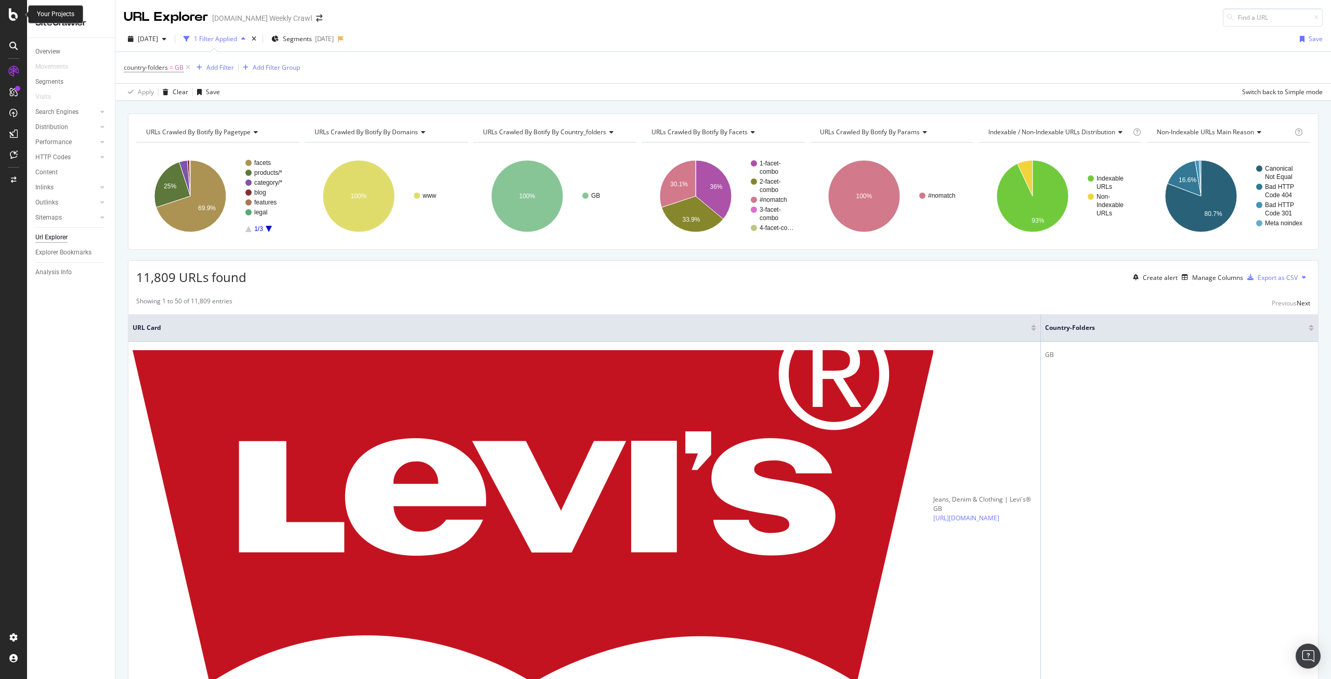
click at [12, 11] on icon at bounding box center [13, 14] width 9 height 12
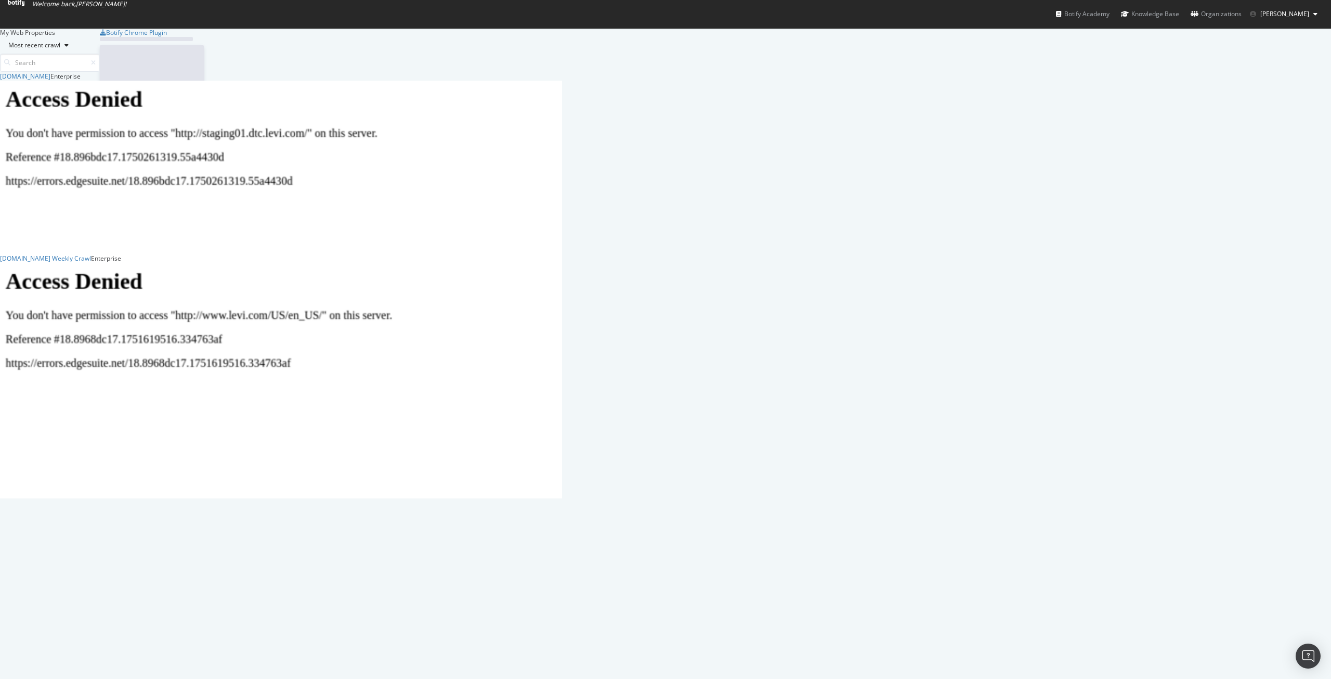
scroll to position [419, 554]
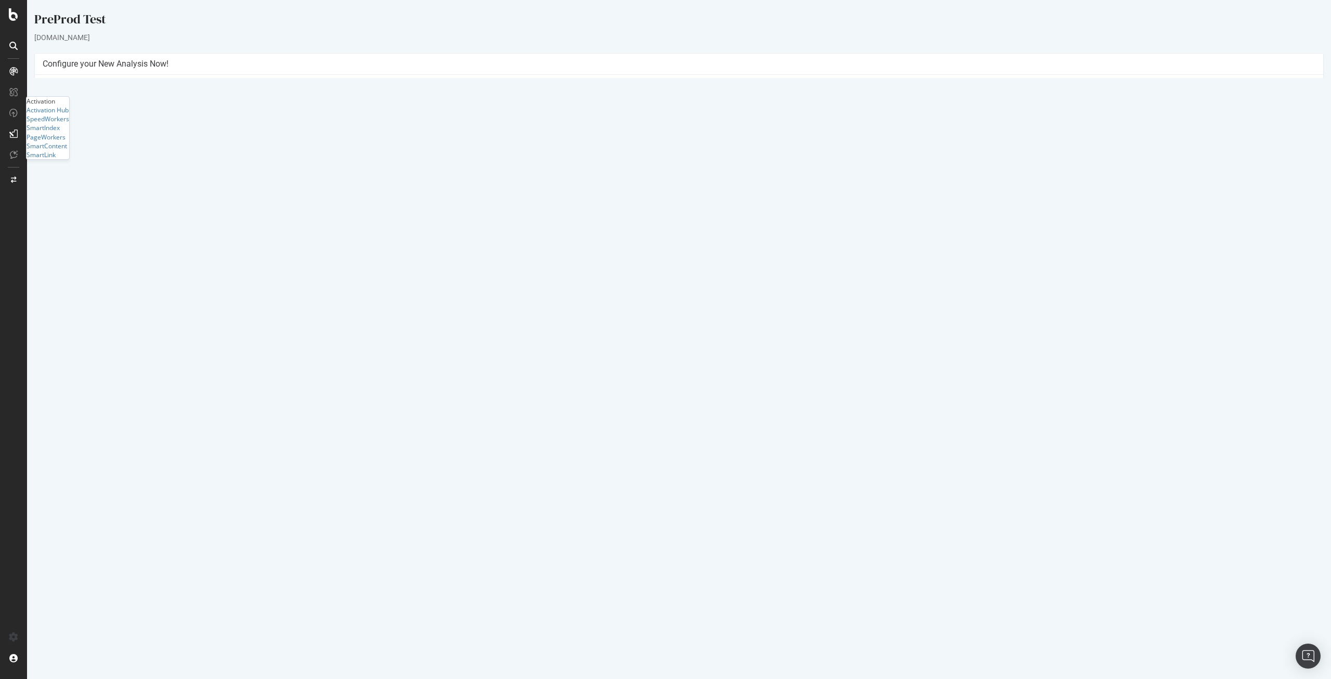
click at [677, 228] on p "View Crawl Settings" at bounding box center [679, 227] width 1273 height 9
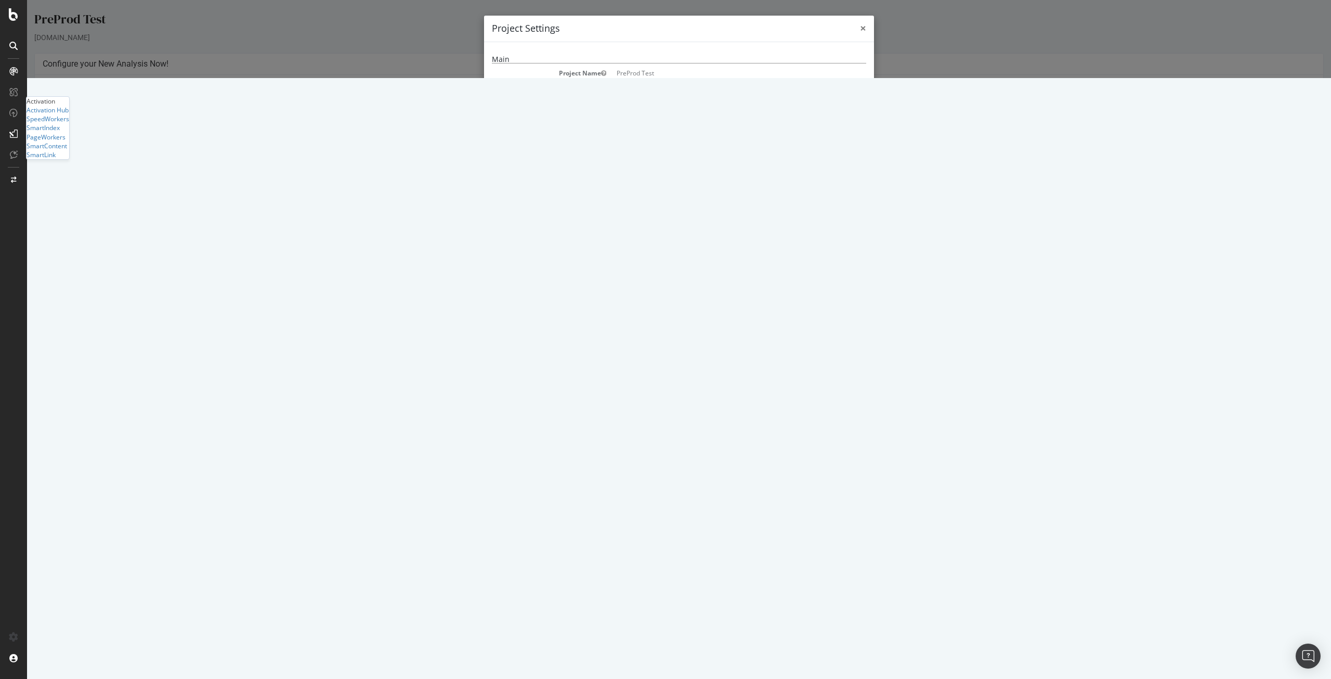
click at [860, 29] on span "×" at bounding box center [863, 28] width 6 height 15
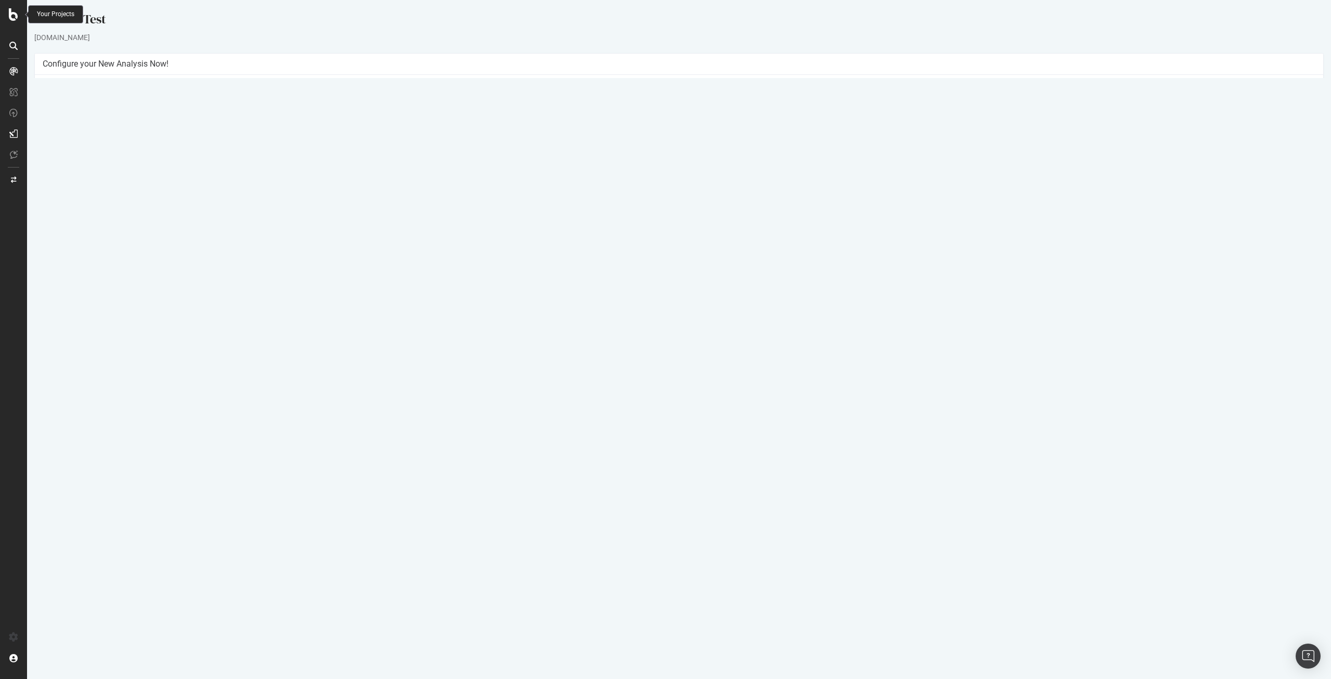
click at [17, 11] on icon at bounding box center [13, 14] width 9 height 12
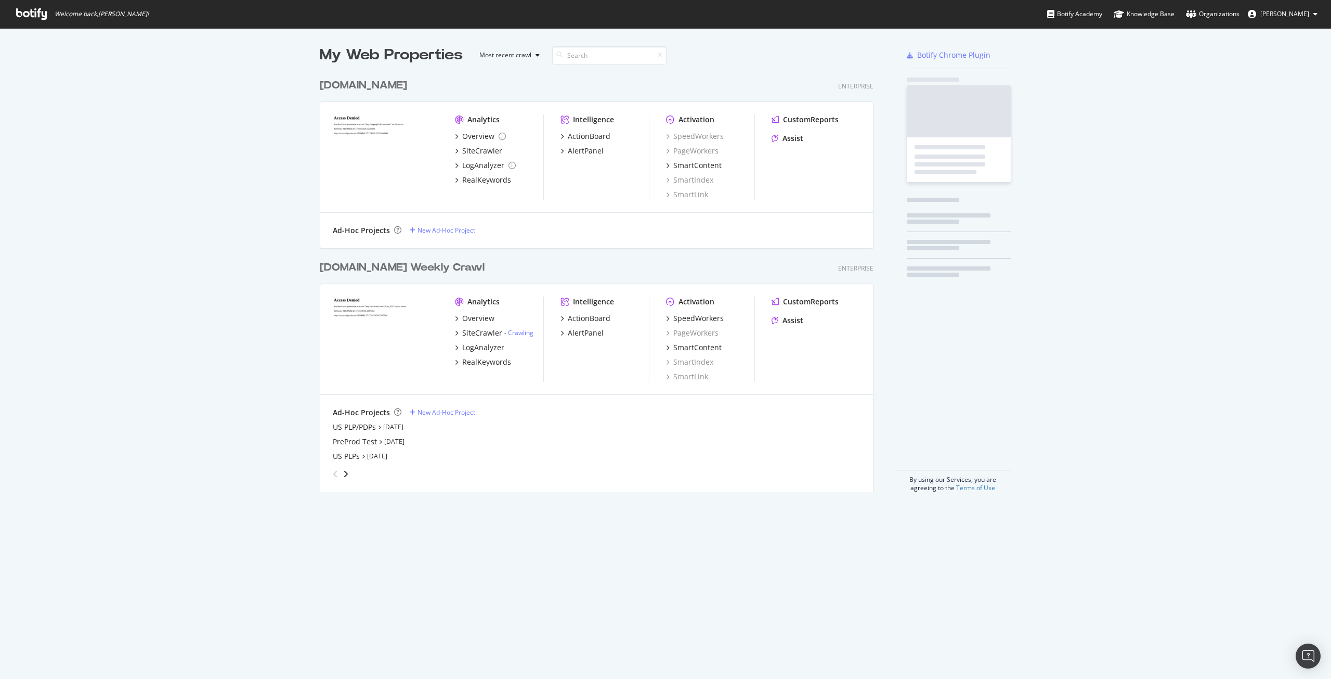
scroll to position [419, 554]
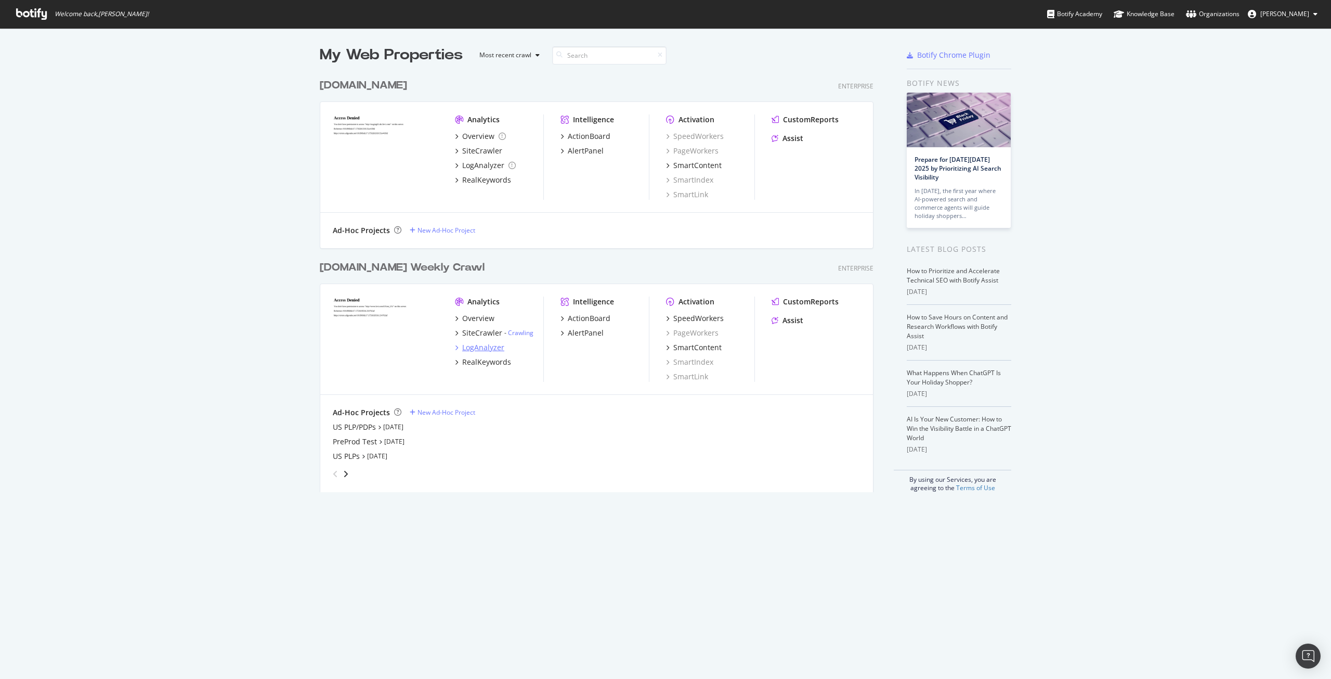
click at [485, 346] on div "LogAnalyzer" at bounding box center [483, 347] width 42 height 10
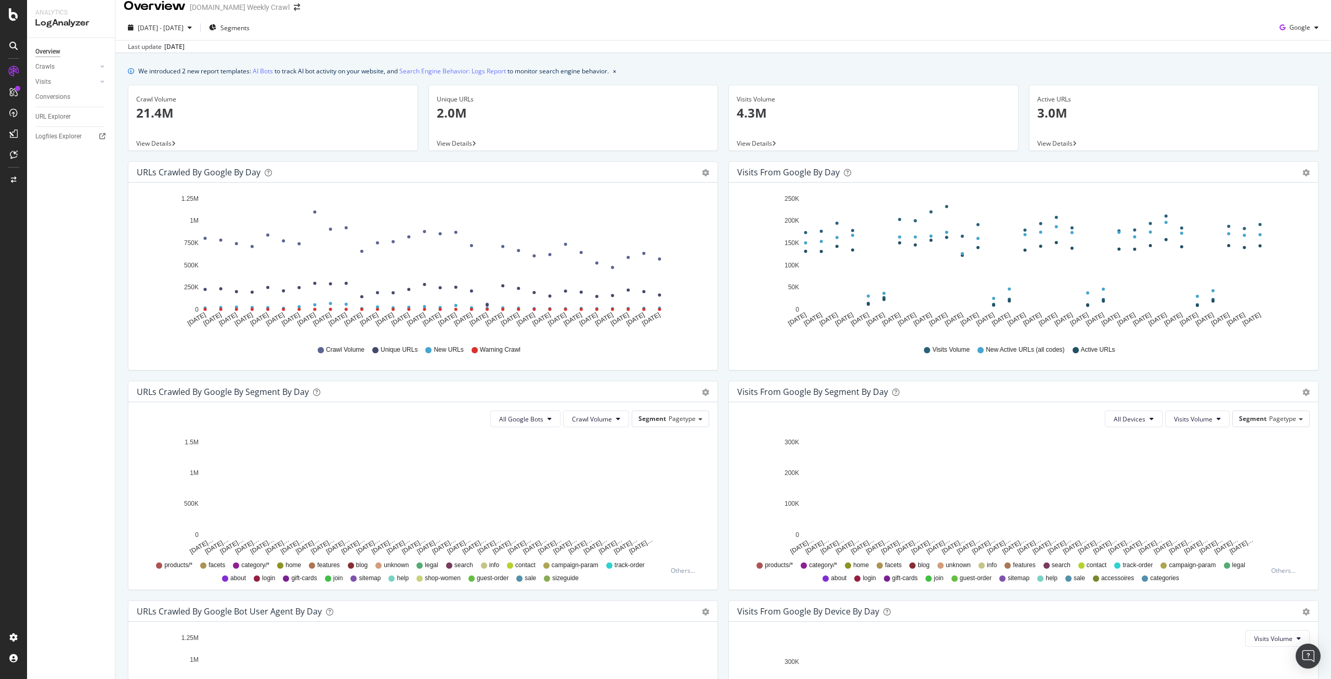
scroll to position [10, 0]
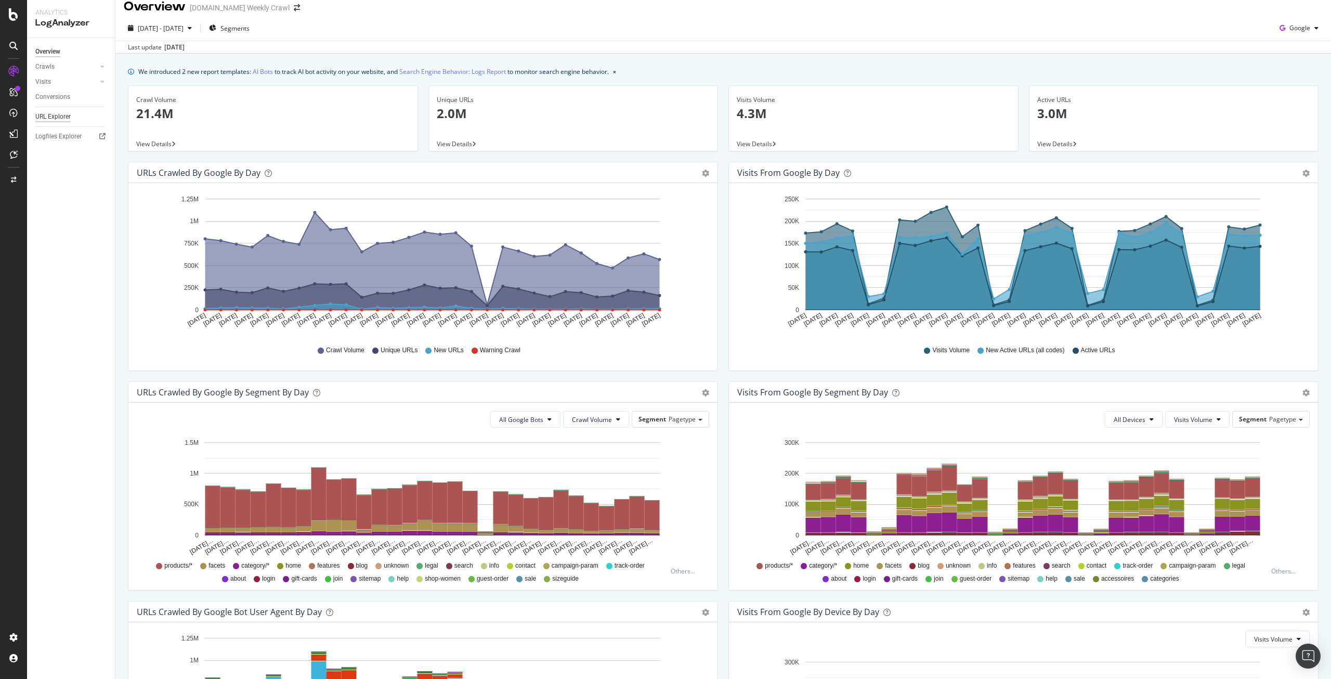
click at [61, 122] on div "URL Explorer" at bounding box center [52, 116] width 35 height 11
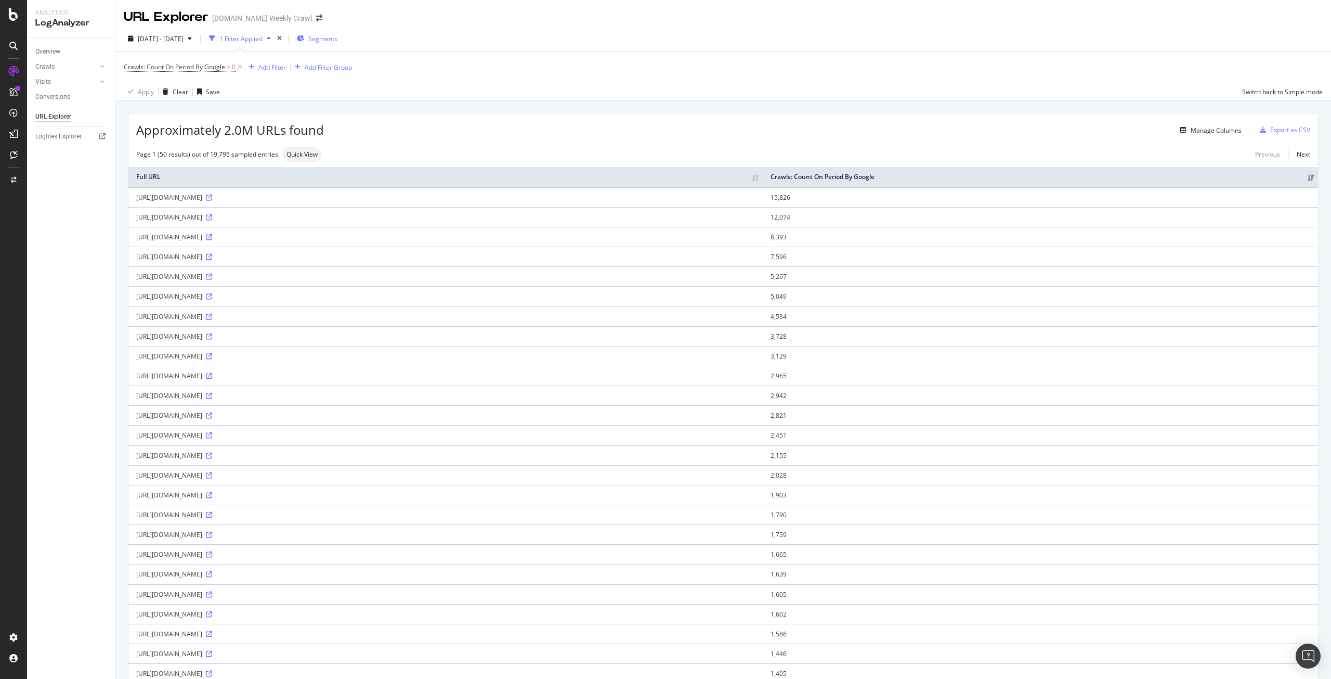
click at [304, 40] on icon "button" at bounding box center [300, 38] width 7 height 6
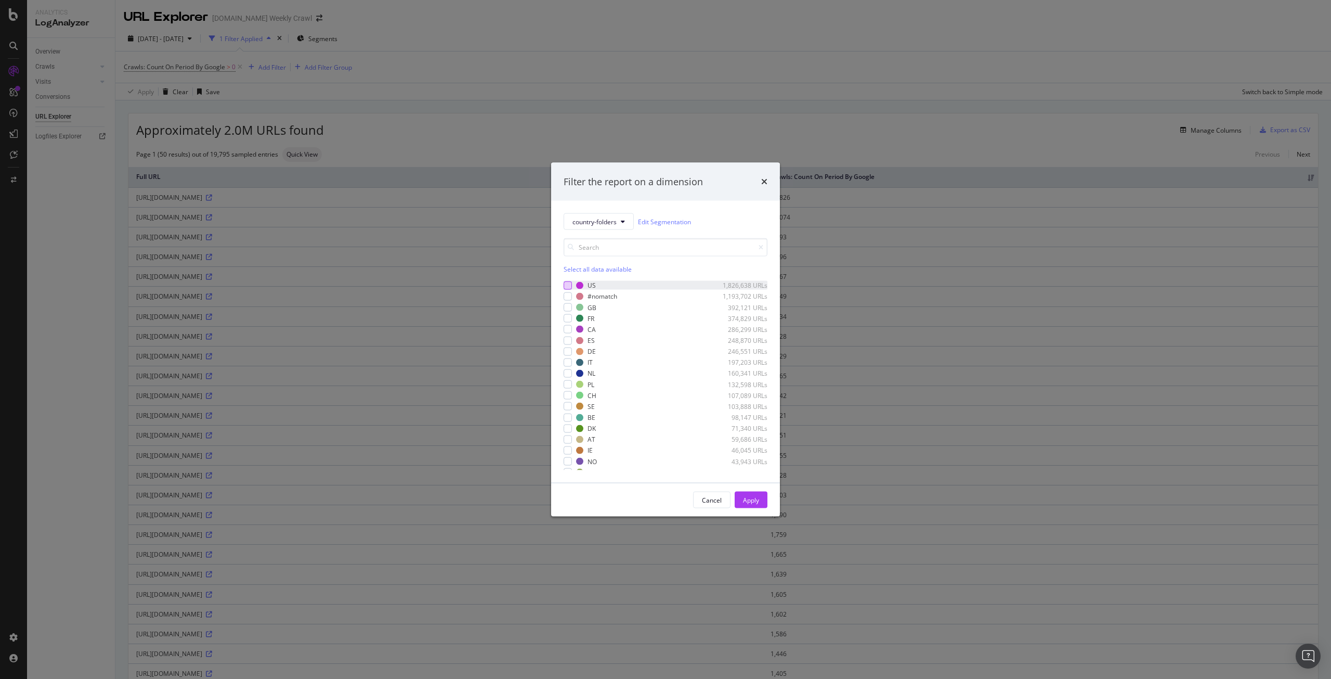
click at [569, 283] on div "modal" at bounding box center [568, 285] width 8 height 8
click at [750, 502] on div "Apply" at bounding box center [751, 499] width 16 height 9
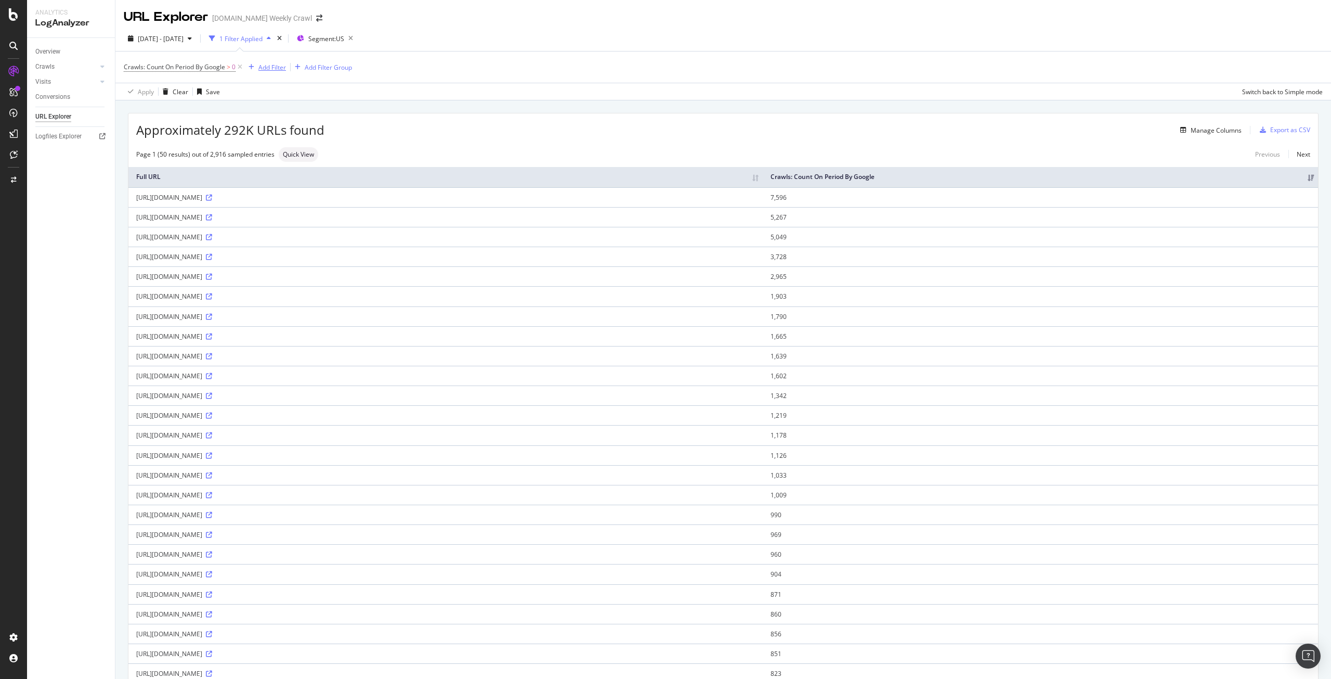
click at [277, 67] on div "Add Filter" at bounding box center [272, 67] width 28 height 9
click at [289, 135] on span "Full URL" at bounding box center [286, 139] width 23 height 9
click at [302, 112] on input "text" at bounding box center [310, 111] width 113 height 17
type input "/p/"
click at [351, 133] on div "button" at bounding box center [345, 134] width 14 height 6
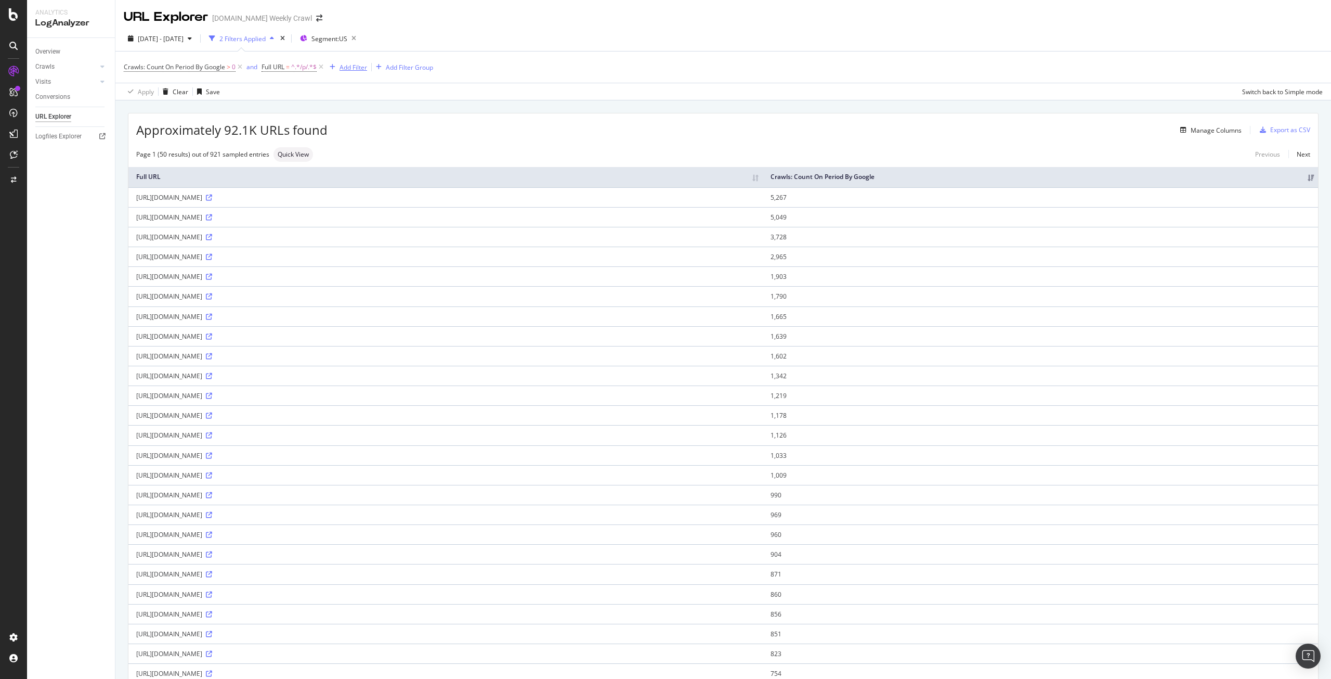
click at [352, 64] on div "Add Filter" at bounding box center [354, 67] width 28 height 9
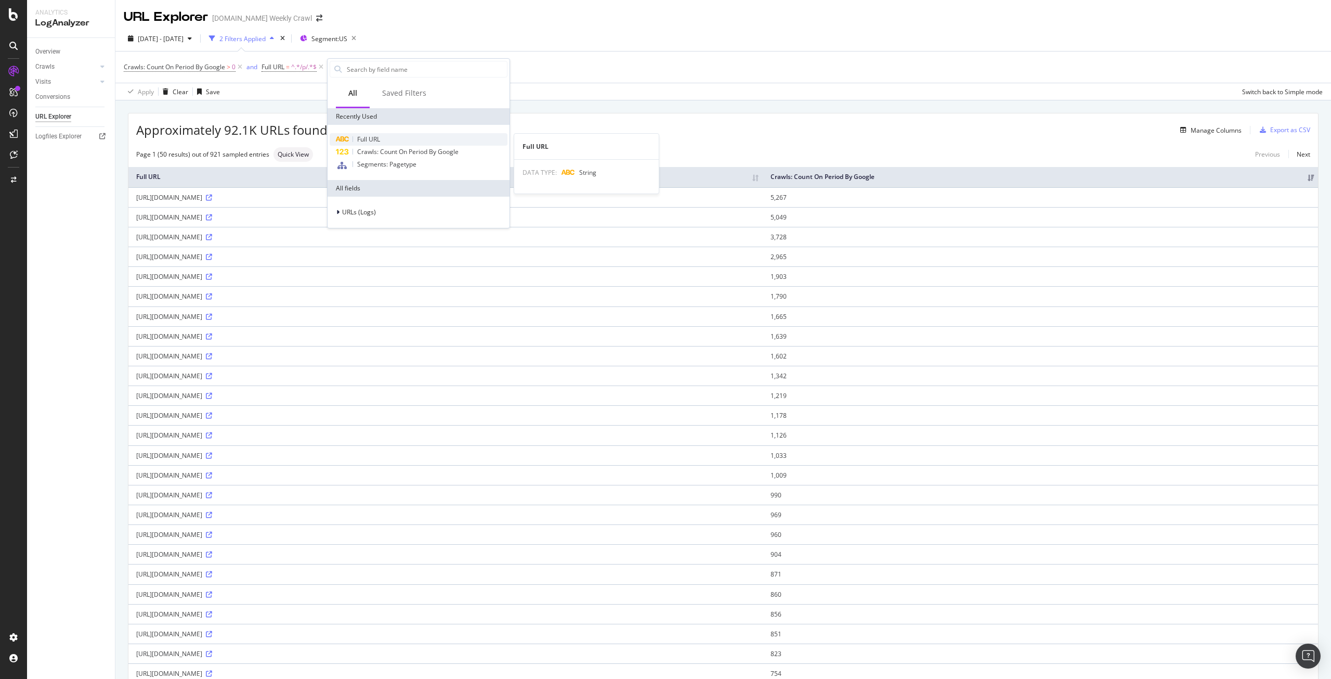
click at [359, 140] on span "Full URL" at bounding box center [368, 139] width 23 height 9
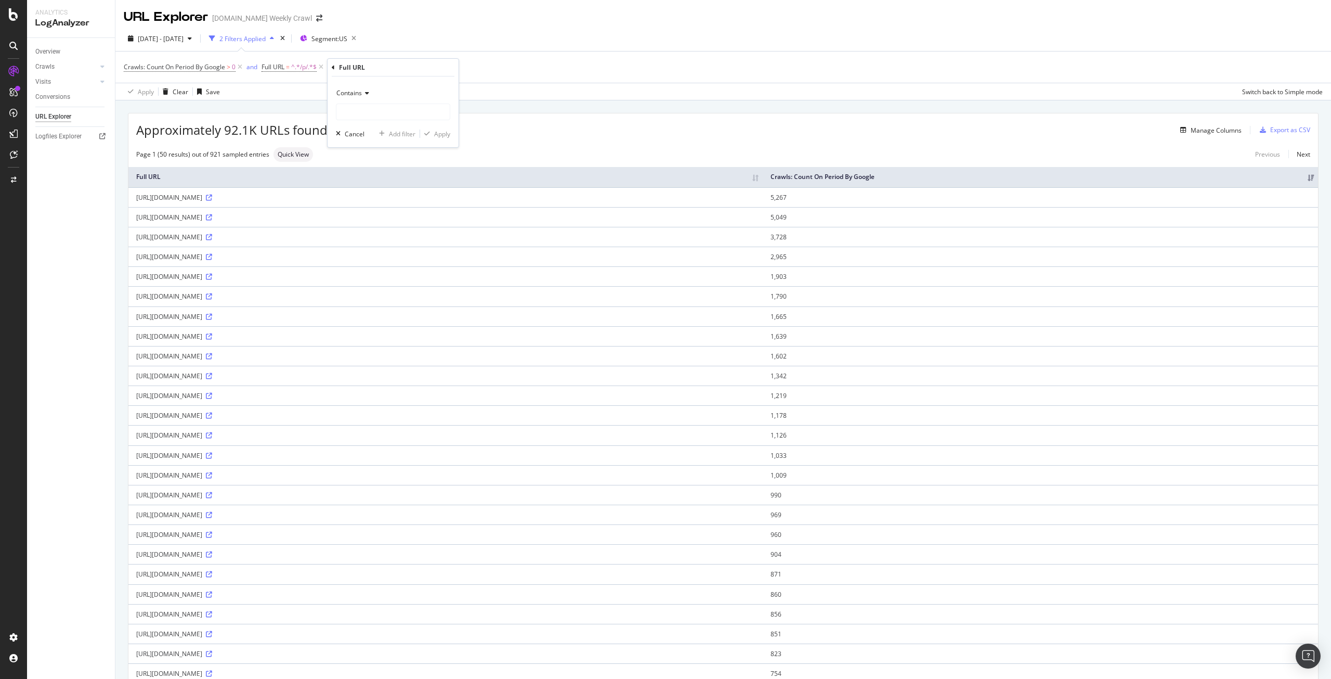
click at [357, 95] on span "Contains" at bounding box center [348, 92] width 25 height 9
click at [359, 210] on span "Doesn't contain" at bounding box center [363, 209] width 45 height 9
click at [359, 112] on input "text" at bounding box center [392, 111] width 113 height 17
type input "/clothing/"
click at [437, 133] on div "Apply" at bounding box center [442, 133] width 16 height 9
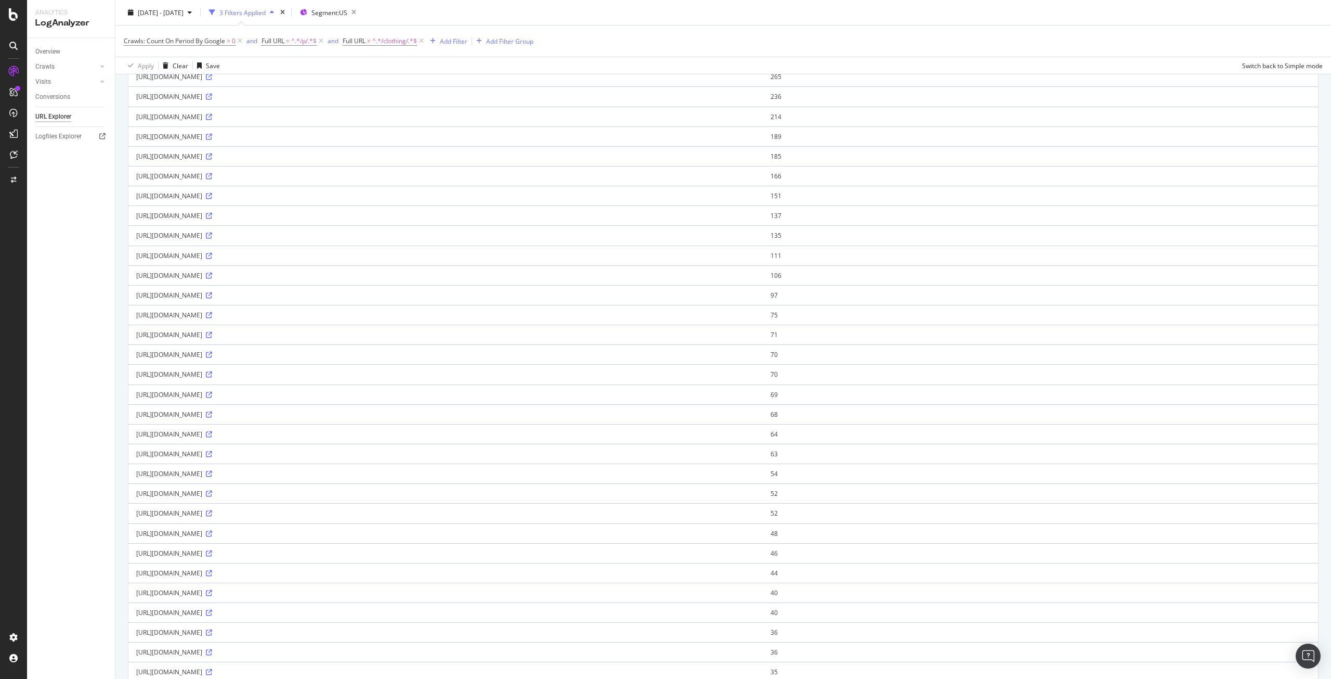
scroll to position [199, 0]
click at [212, 396] on icon at bounding box center [209, 395] width 6 height 6
click at [453, 37] on div "Add Filter" at bounding box center [454, 40] width 28 height 9
type input "c"
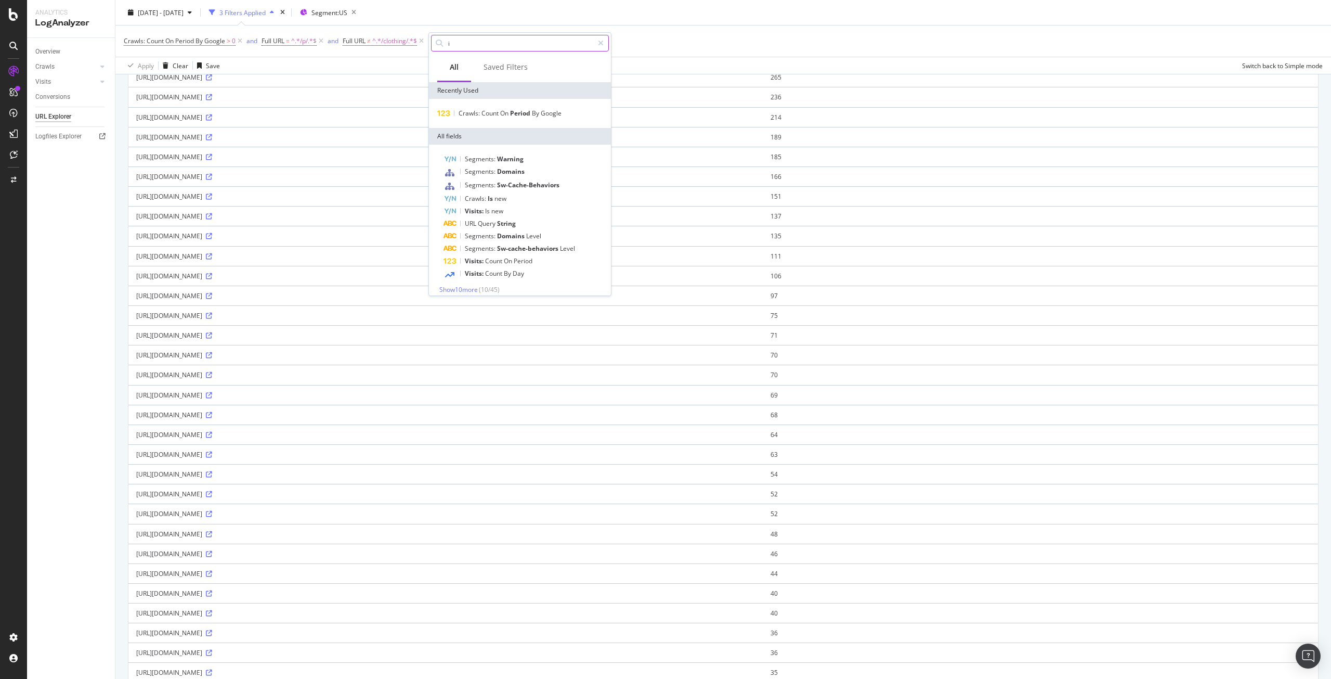
type input "is"
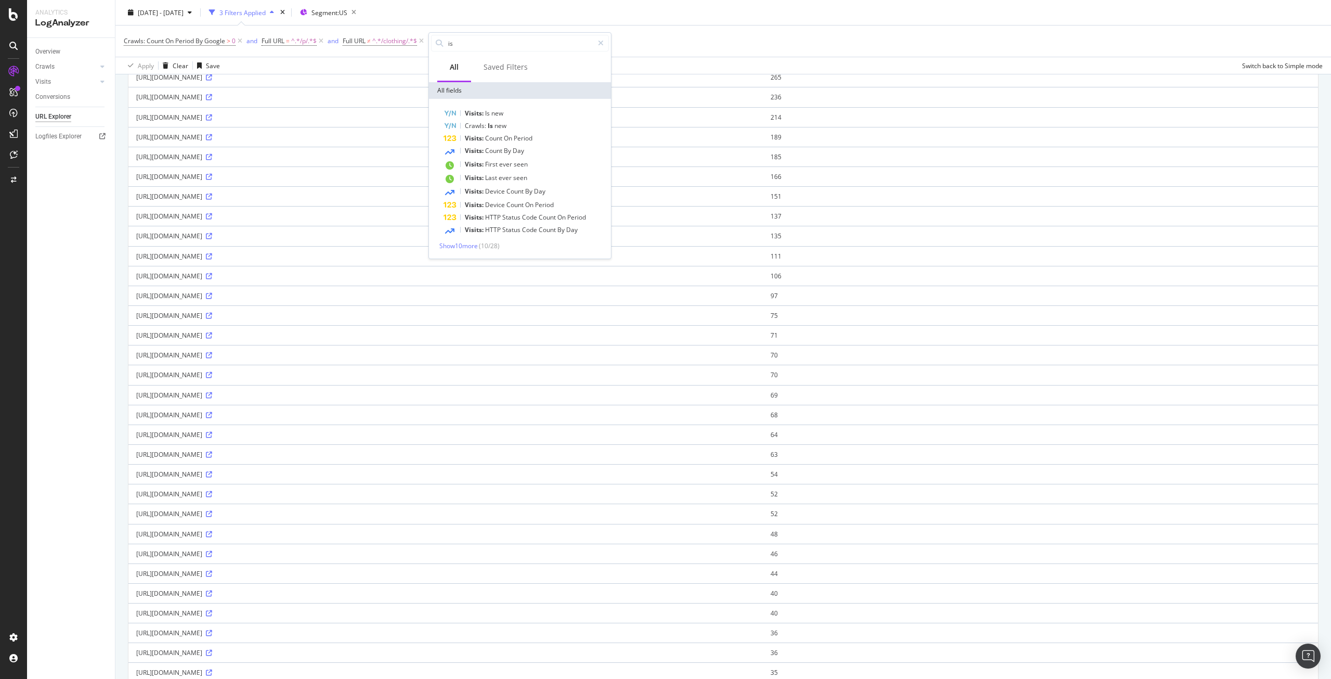
click at [649, 24] on div "[DATE] - [DATE] 3 Filters Applied Segment: [GEOGRAPHIC_DATA]" at bounding box center [723, 14] width 1216 height 21
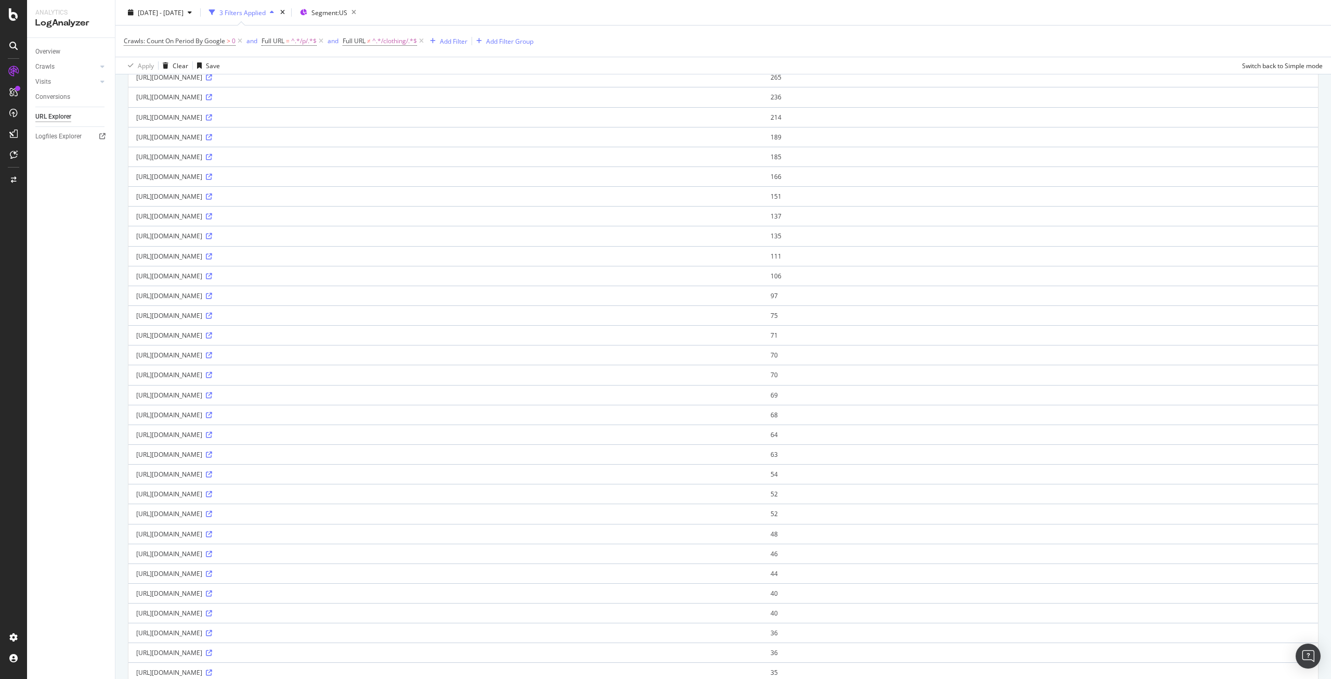
click at [392, 416] on div "[URL][DOMAIN_NAME]" at bounding box center [445, 414] width 619 height 9
click at [212, 418] on icon at bounding box center [209, 415] width 6 height 6
click at [322, 43] on icon at bounding box center [321, 41] width 9 height 10
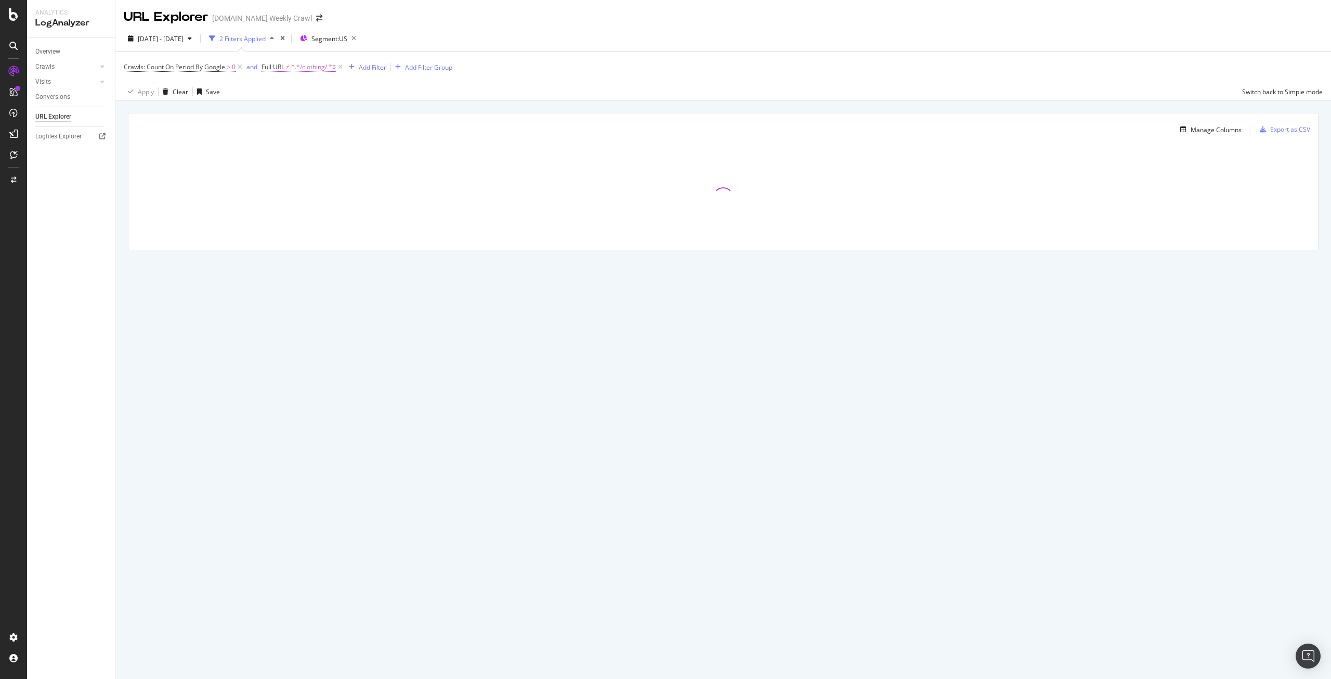
click at [319, 68] on span "^.*/clothing/.*$" at bounding box center [313, 67] width 45 height 15
paste input "[URL][DOMAIN_NAME]"
type input "[URL][DOMAIN_NAME]"
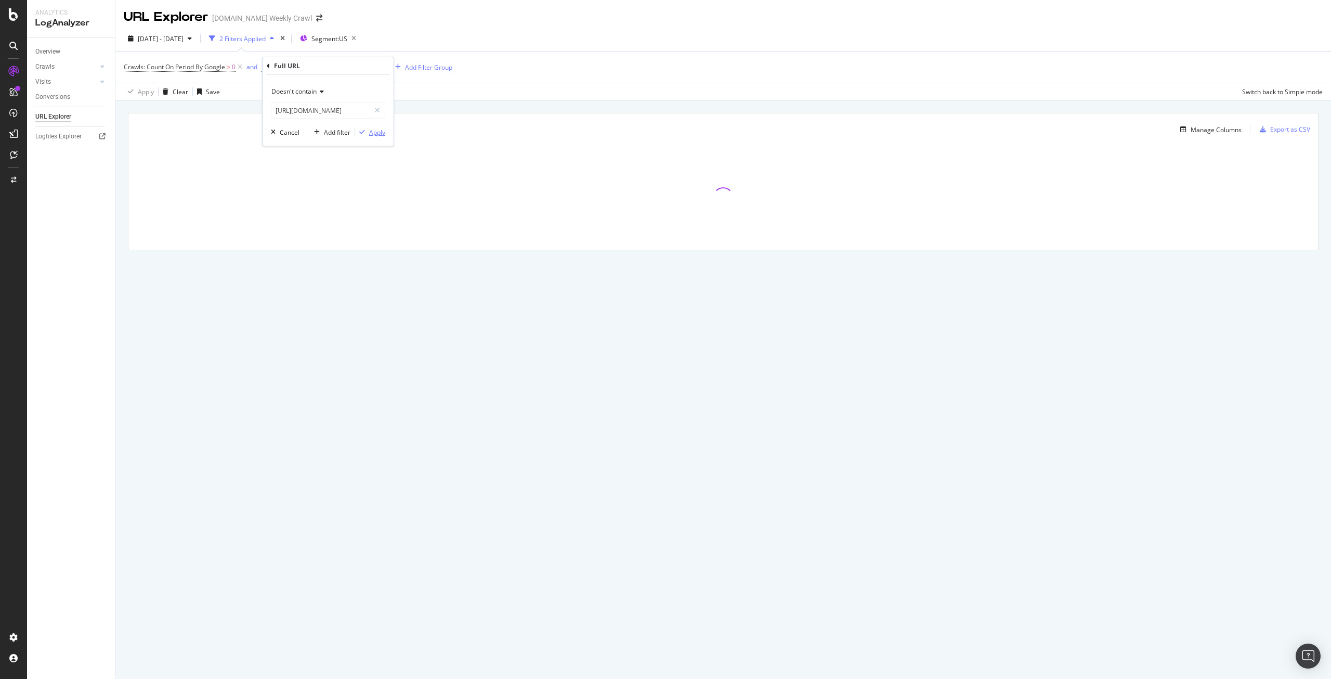
click at [383, 132] on div "Apply" at bounding box center [377, 132] width 16 height 9
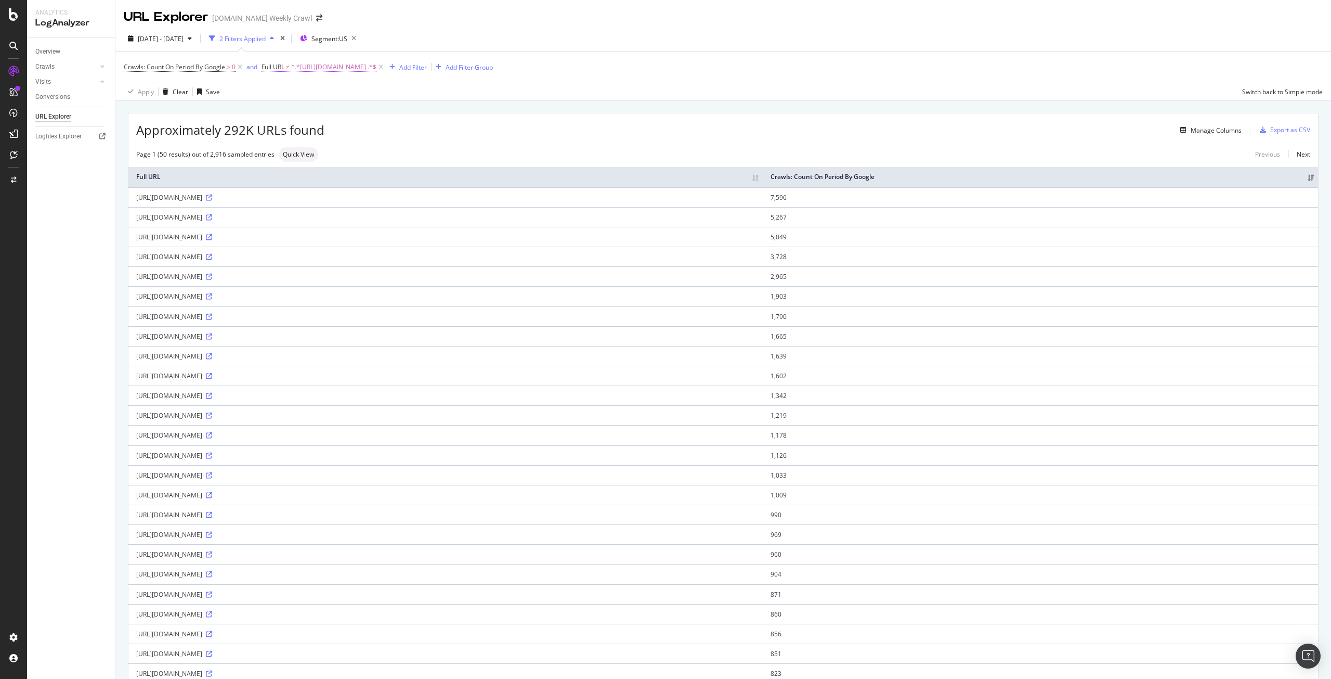
click at [376, 63] on span "^.*[URL][DOMAIN_NAME] .*$" at bounding box center [333, 67] width 85 height 15
click at [301, 98] on div "Doesn't contain" at bounding box center [328, 91] width 114 height 17
click at [313, 188] on div "Contains" at bounding box center [329, 194] width 111 height 14
click at [382, 133] on div "Apply" at bounding box center [377, 132] width 16 height 9
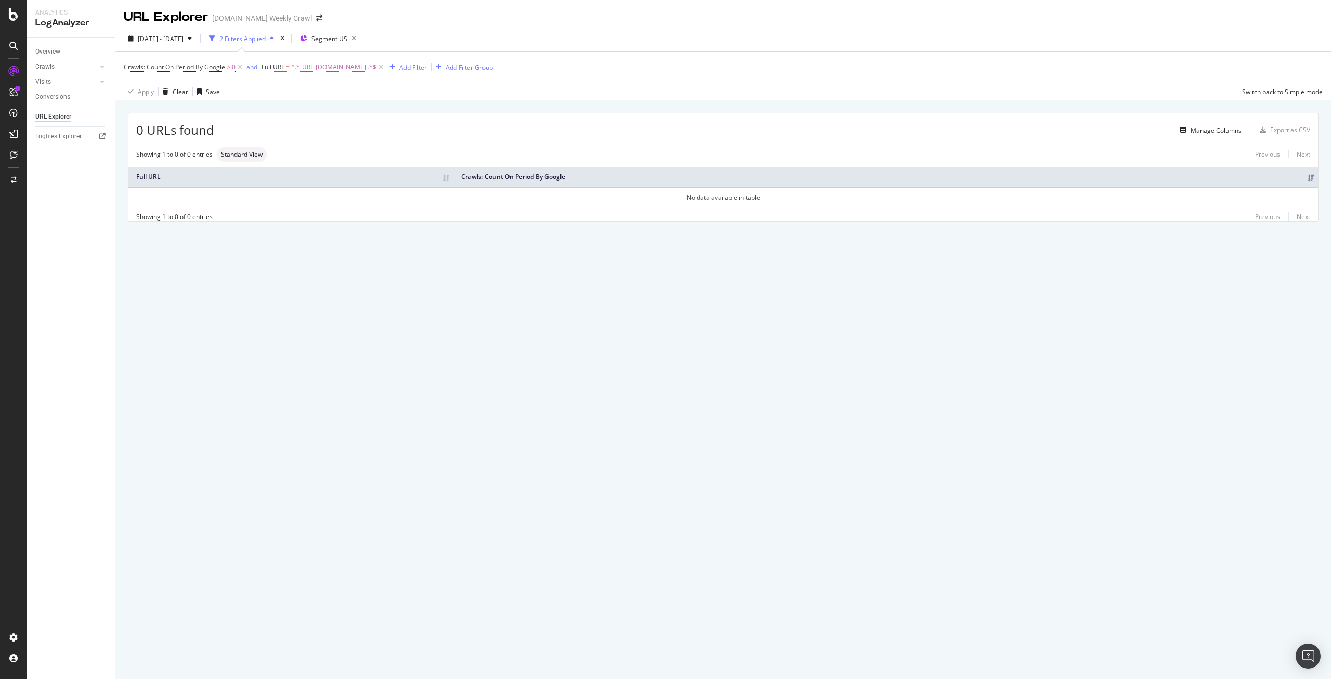
click at [376, 64] on span "^.*[URL][DOMAIN_NAME] .*$" at bounding box center [333, 67] width 85 height 15
click at [334, 113] on input "[URL][DOMAIN_NAME]" at bounding box center [320, 110] width 98 height 17
type input "/p/005010000"
click at [366, 136] on div "Apply" at bounding box center [370, 131] width 30 height 9
click at [184, 37] on span "[DATE] - [DATE]" at bounding box center [161, 38] width 46 height 9
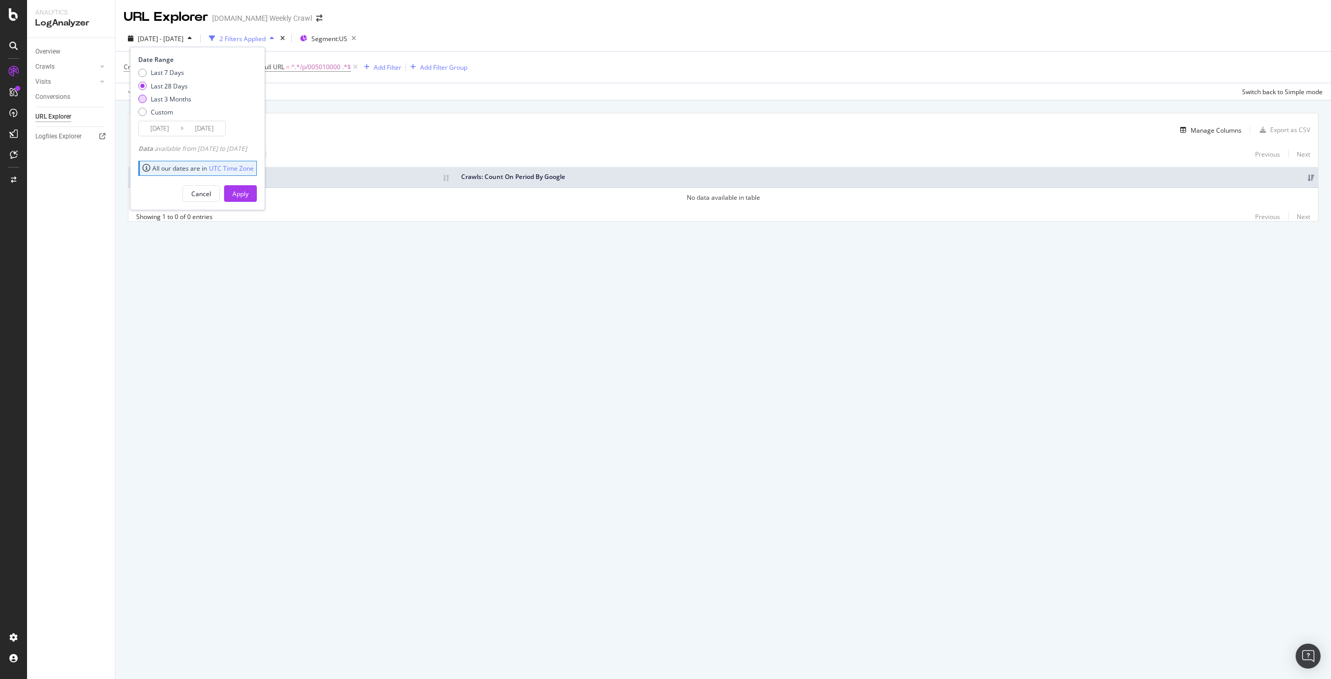
click at [168, 95] on div "Last 3 Months" at bounding box center [171, 99] width 41 height 9
type input "[DATE]"
click at [249, 187] on div "Apply" at bounding box center [240, 194] width 16 height 16
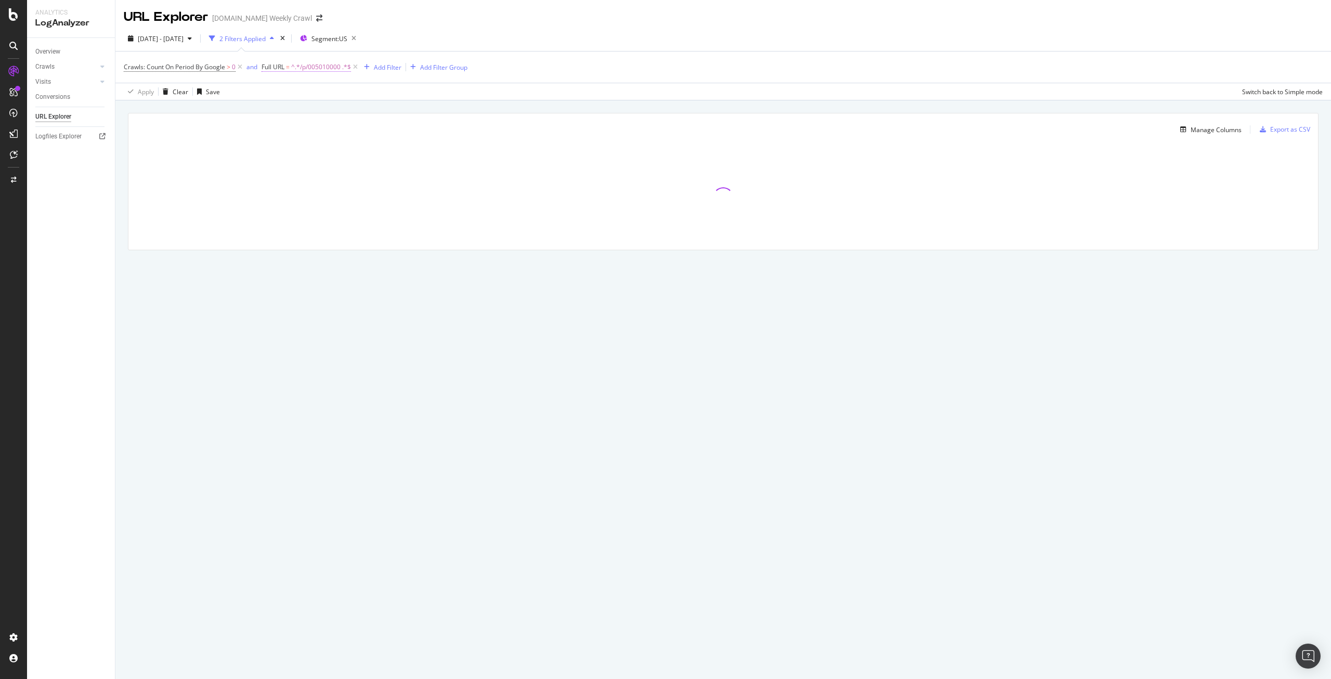
click at [322, 69] on span "^.*/p/005010000 .*$" at bounding box center [321, 67] width 60 height 15
click at [283, 113] on input "/p/005010000" at bounding box center [320, 110] width 98 height 17
click at [287, 113] on input "/p/005010000" at bounding box center [320, 110] width 98 height 17
click at [281, 108] on input "/p/005010000" at bounding box center [320, 110] width 98 height 17
click at [284, 110] on input "/p/005010000" at bounding box center [320, 110] width 98 height 17
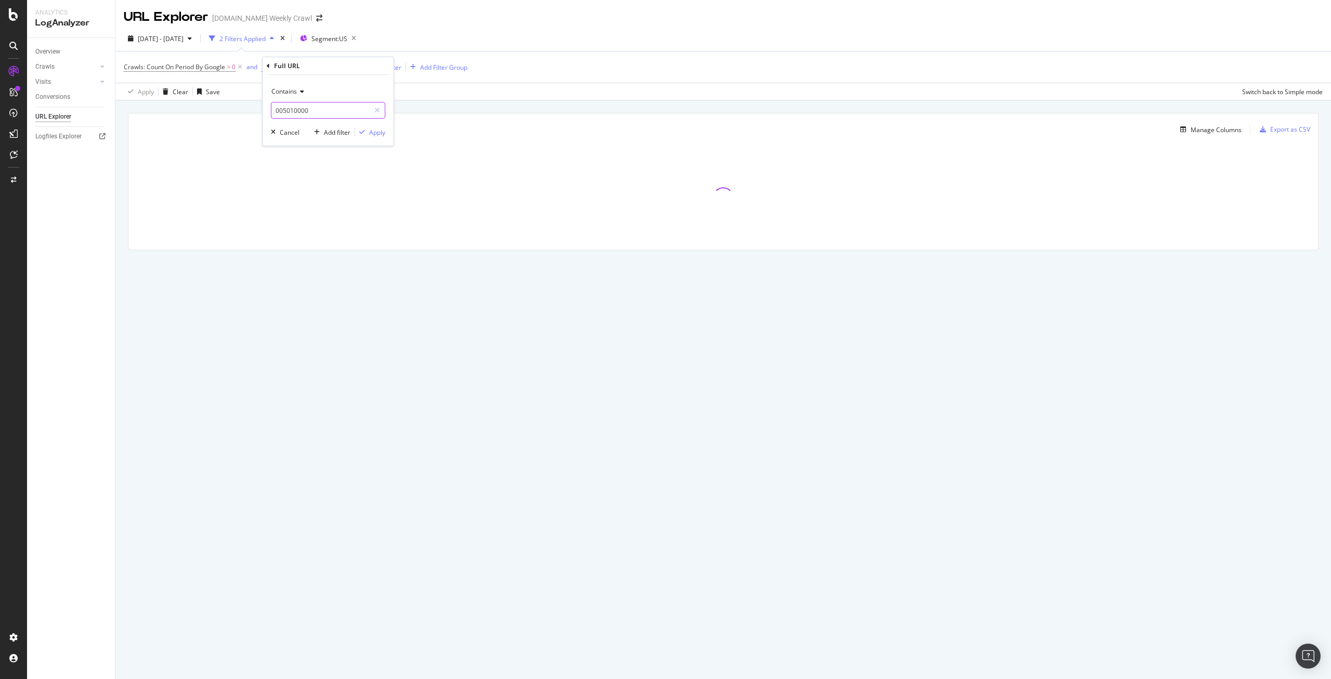
type input "005010000"
click at [385, 137] on div "Apply" at bounding box center [370, 131] width 30 height 9
